Goal: Complete application form

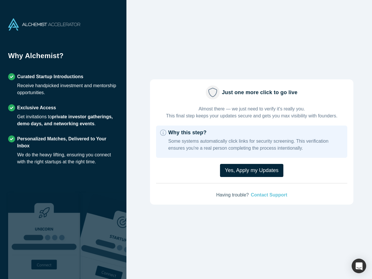
click at [186, 139] on p "Some systems automatically click links for security screening. This verificatio…" at bounding box center [255, 145] width 175 height 14
click at [249, 168] on button "Yes, Apply my Updates" at bounding box center [251, 170] width 63 height 13
click at [359, 266] on div "button" at bounding box center [358, 265] width 15 height 15
